Goal: Information Seeking & Learning: Check status

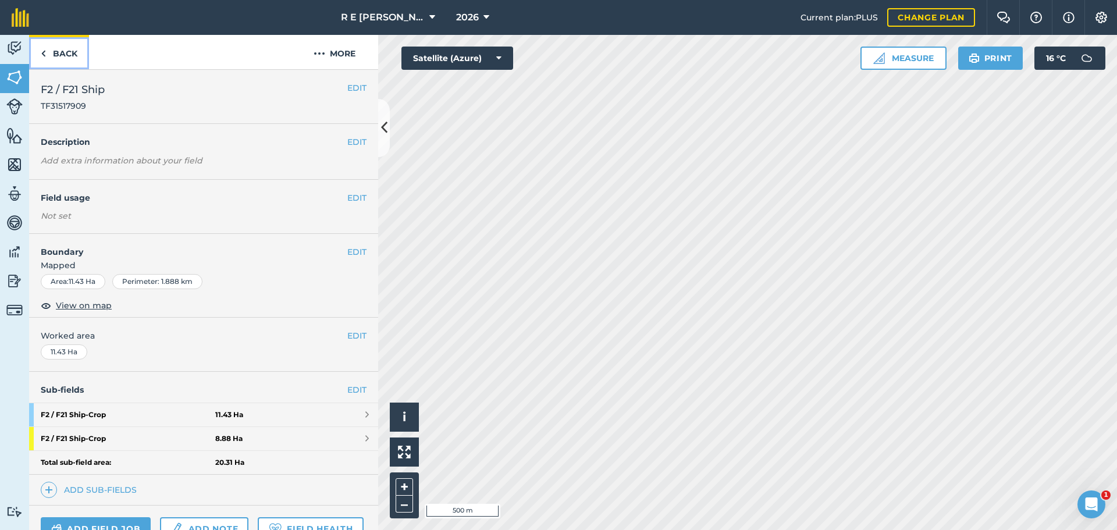
click at [69, 59] on link "Back" at bounding box center [59, 52] width 60 height 34
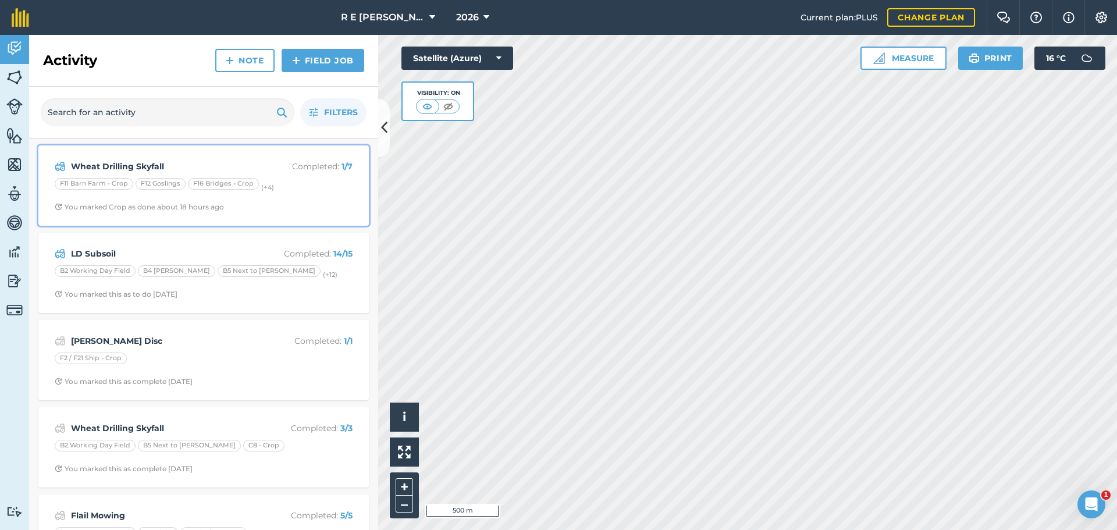
click at [281, 201] on div "Wheat Drilling Skyfall Completed : 1 / 7 F11 Barn Farm - Crop F12 Goslings F16 …" at bounding box center [203, 185] width 316 height 66
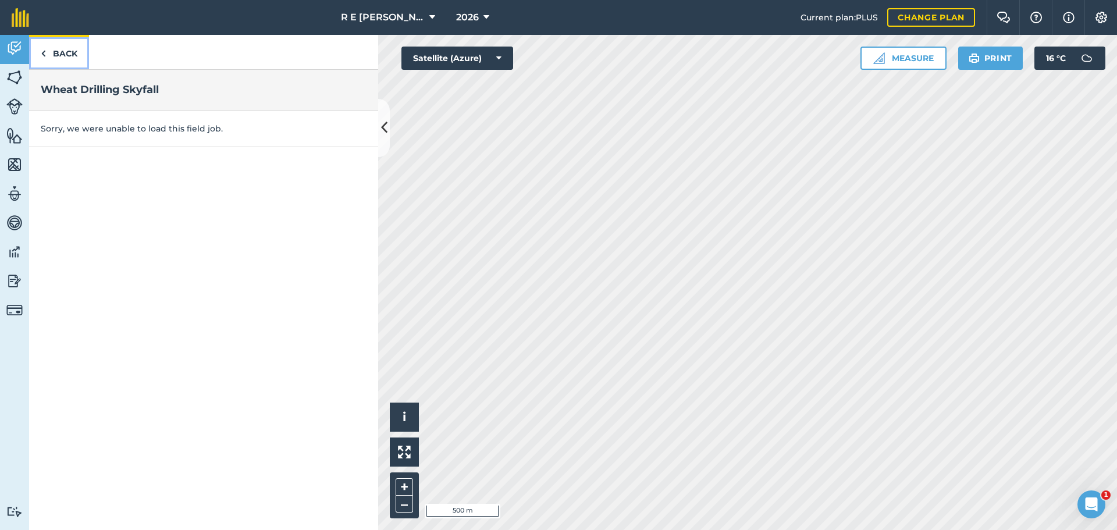
click at [66, 54] on link "Back" at bounding box center [59, 52] width 60 height 34
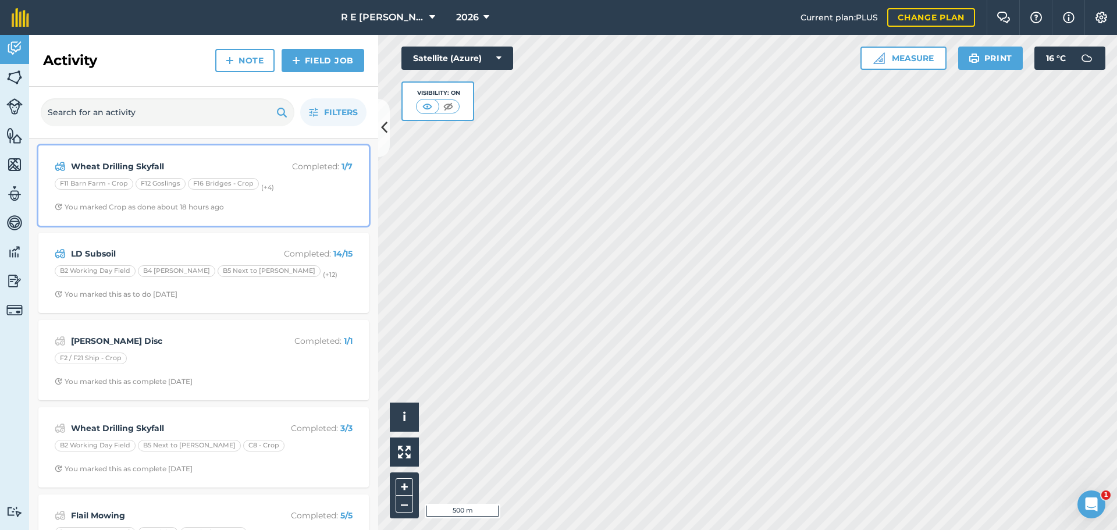
click at [247, 158] on div "Wheat Drilling Skyfall Completed : 1 / 7 F11 Barn Farm - Crop F12 Goslings F16 …" at bounding box center [203, 185] width 316 height 66
